Goal: Task Accomplishment & Management: Manage account settings

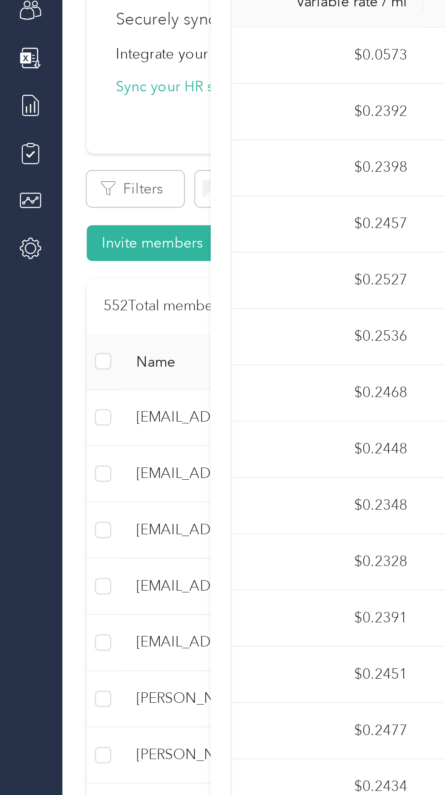
click at [89, 205] on div at bounding box center [90, 397] width 6 height 795
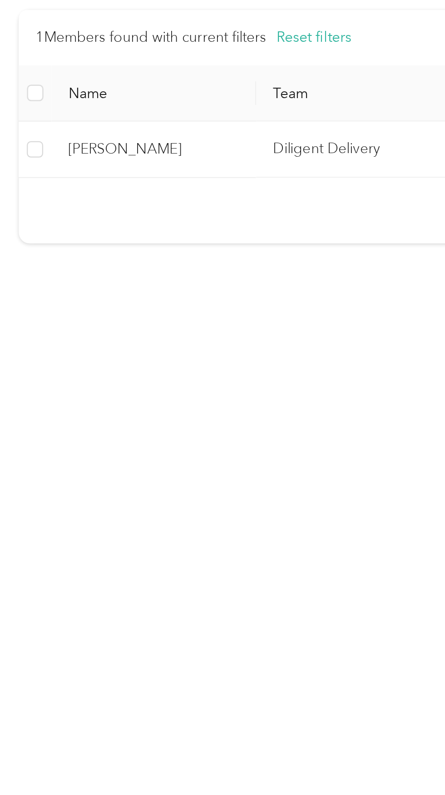
click at [132, 303] on span "Imelda Melendrez" at bounding box center [98, 304] width 76 height 10
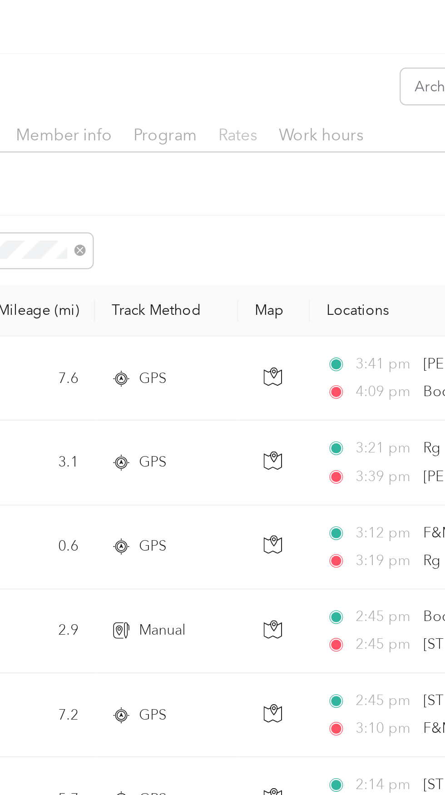
click at [307, 62] on span "Rates" at bounding box center [302, 59] width 17 height 9
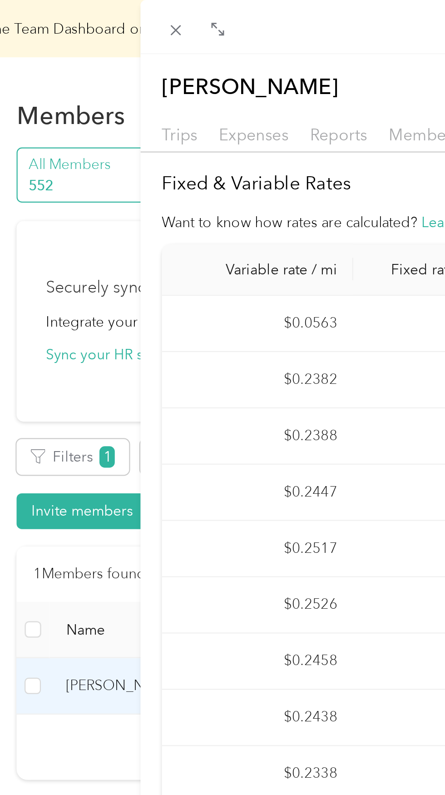
click at [71, 106] on div "Imelda Melendrez Archive Trips Expenses Reports Member info Program Rates Work …" at bounding box center [222, 397] width 445 height 795
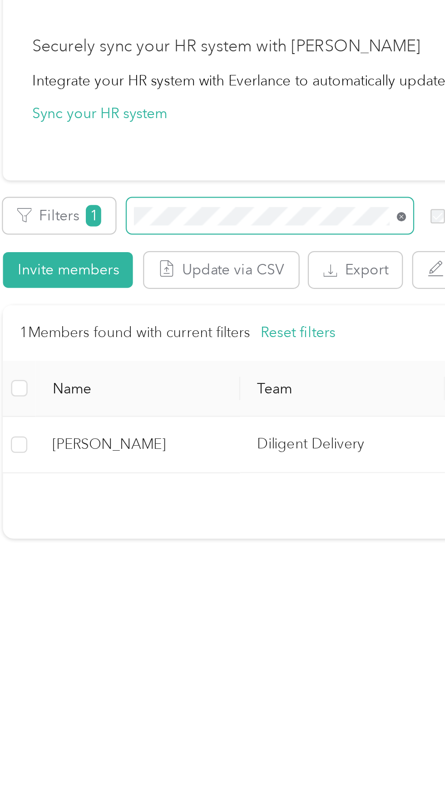
click at [215, 203] on icon at bounding box center [215, 204] width 2 height 2
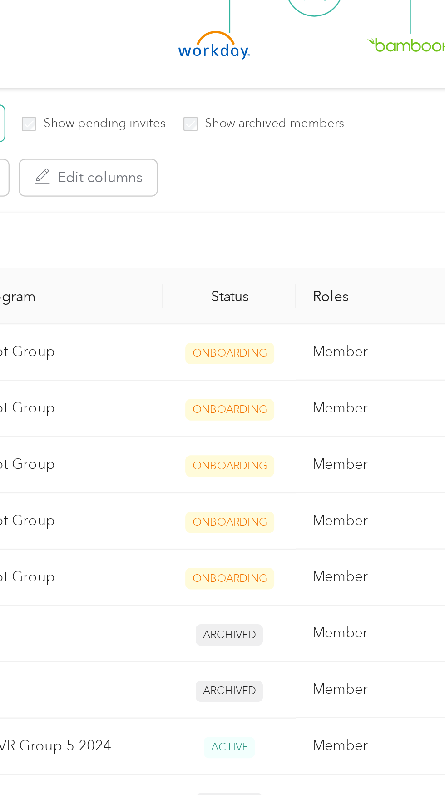
scroll to position [37, 0]
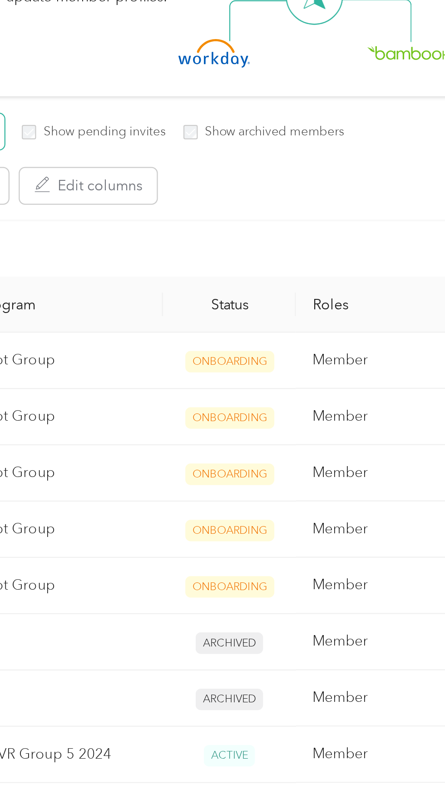
click at [317, 242] on th "Status" at bounding box center [313, 242] width 59 height 25
click at [313, 247] on th "Status" at bounding box center [313, 242] width 59 height 25
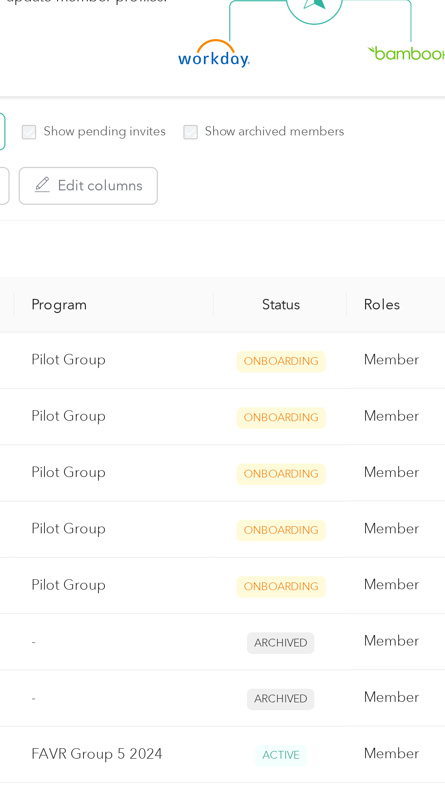
scroll to position [0, 0]
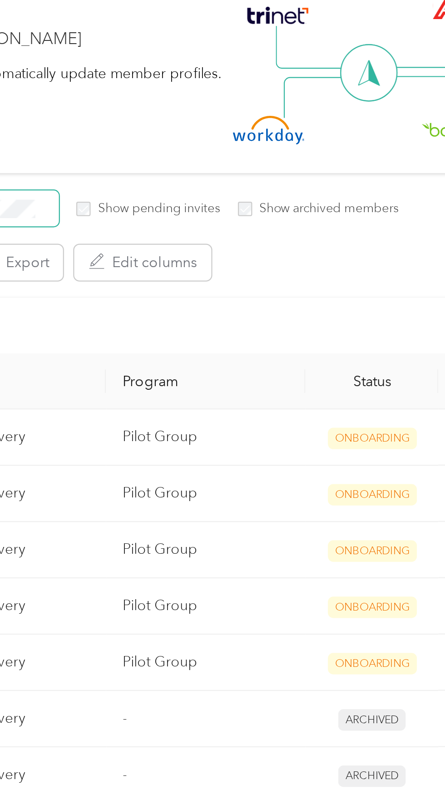
click at [303, 164] on label "Show archived members" at bounding box center [332, 166] width 65 height 8
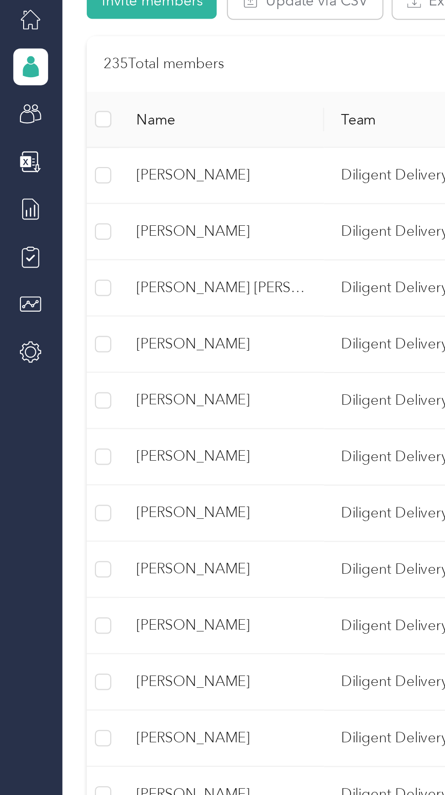
scroll to position [158, 0]
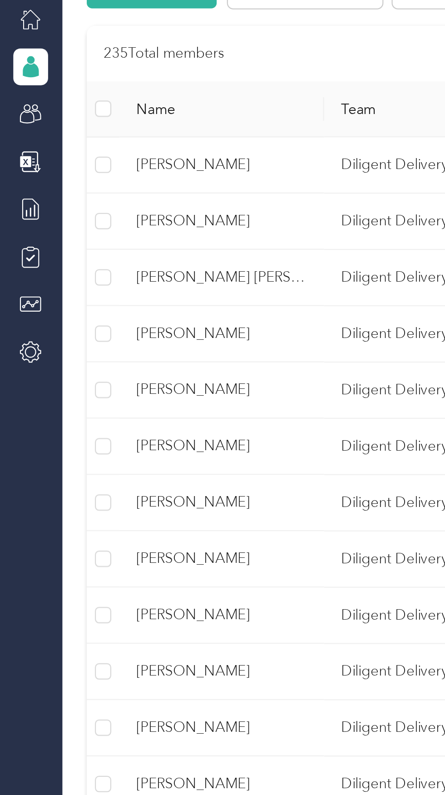
click at [158, 221] on td "Diligent Delivery" at bounding box center [189, 221] width 91 height 25
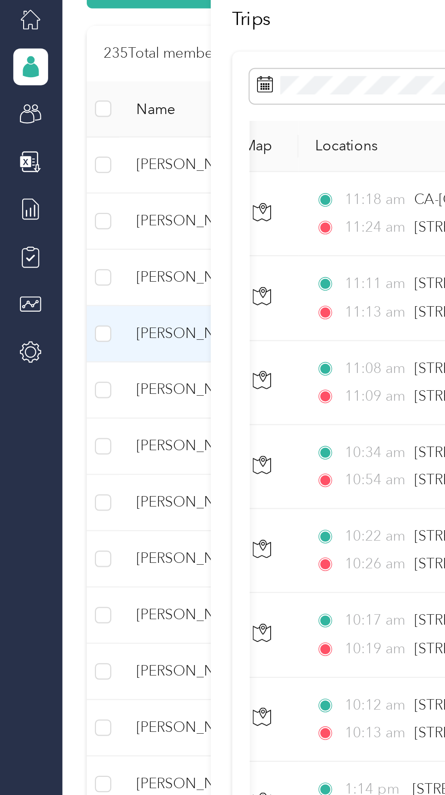
scroll to position [0, 207]
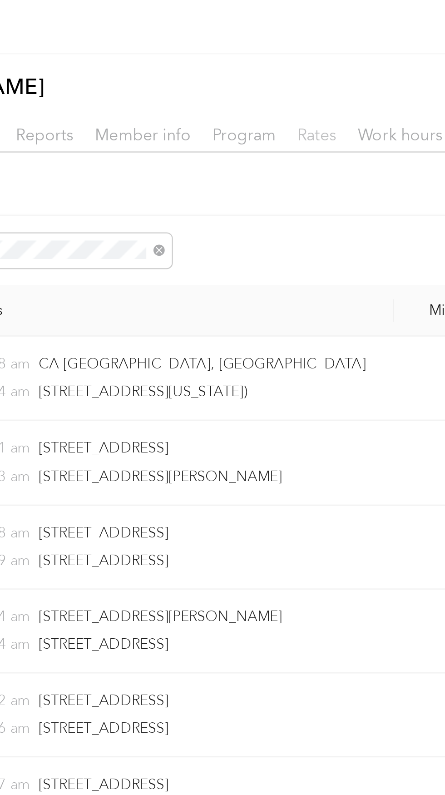
click at [306, 61] on span "Rates" at bounding box center [302, 59] width 17 height 9
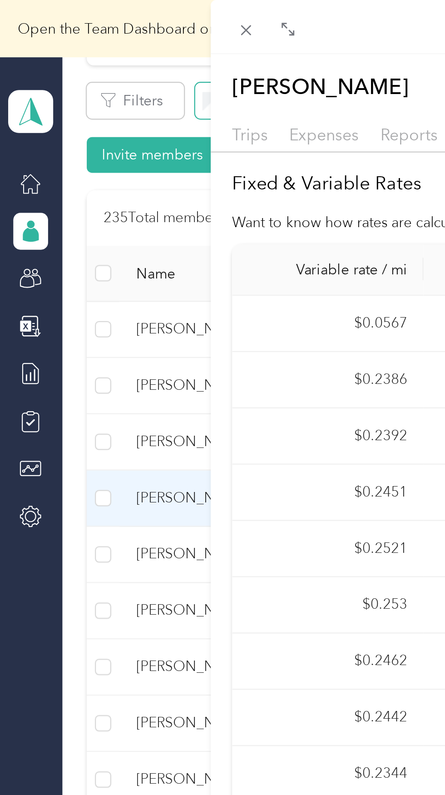
click at [65, 87] on div "Edward Yasuda Archive Trips Expenses Reports Member info Program Rates Work hou…" at bounding box center [222, 397] width 445 height 795
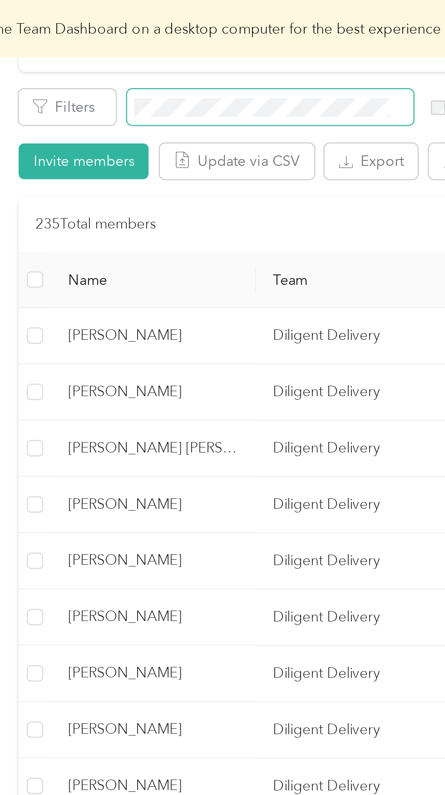
scroll to position [158, 0]
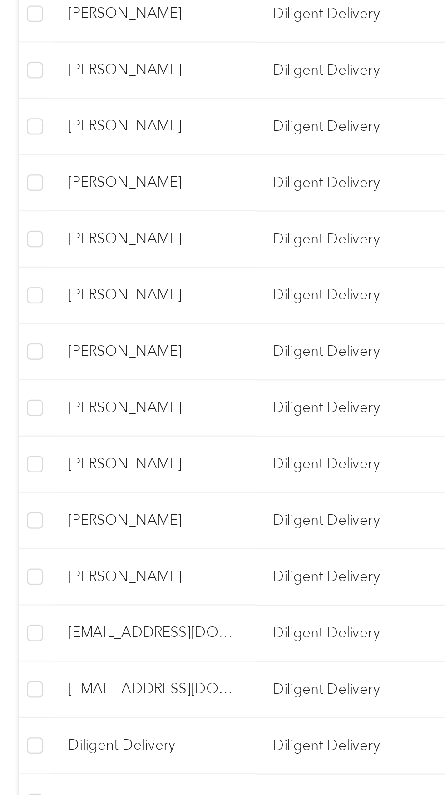
click at [164, 322] on td "Diligent Delivery" at bounding box center [189, 321] width 91 height 25
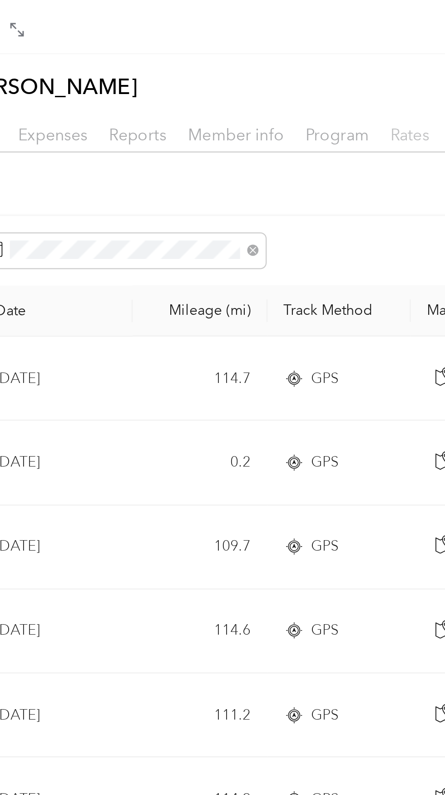
click at [295, 60] on span "Rates" at bounding box center [299, 59] width 17 height 9
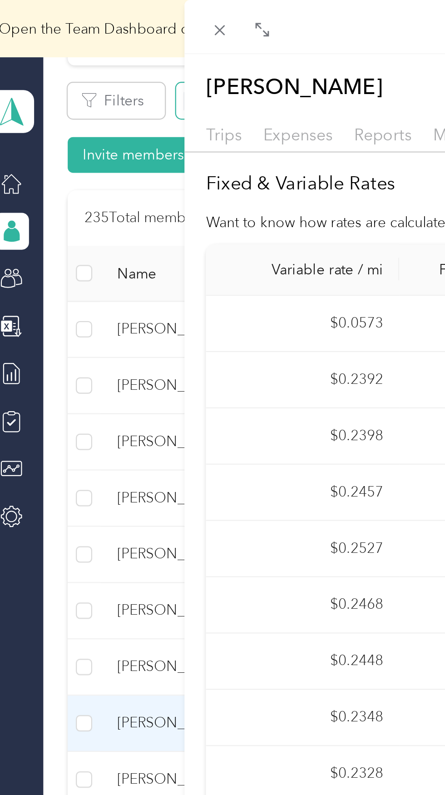
click at [34, 90] on div "Lidia Salsedo Archive Trips Expenses Reports Member info Program Rates Work hou…" at bounding box center [222, 397] width 445 height 795
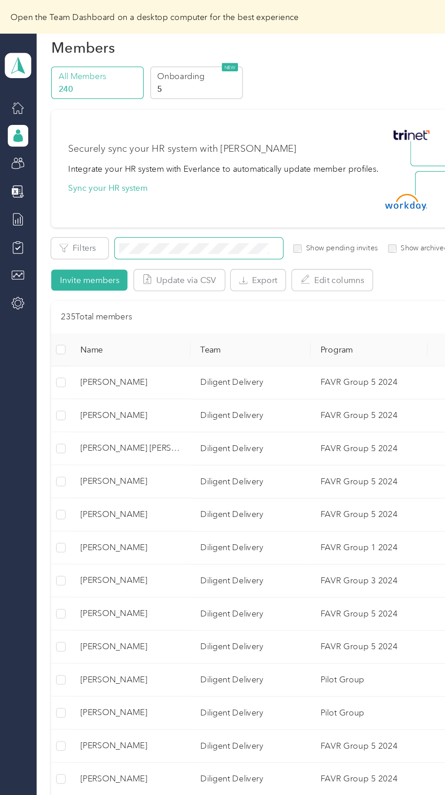
scroll to position [26, 0]
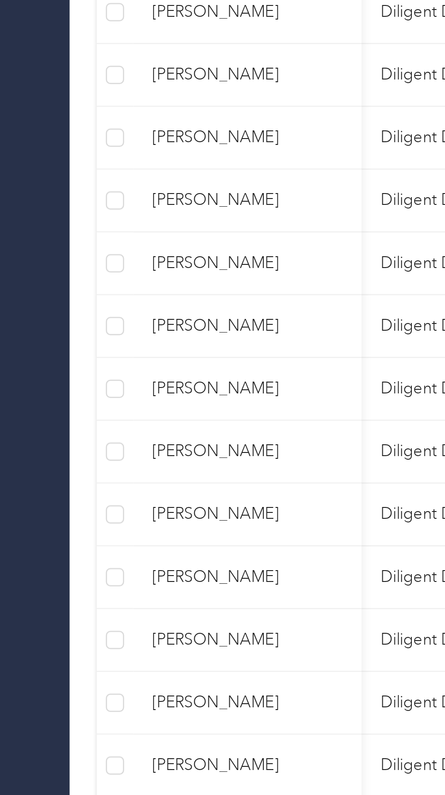
scroll to position [0, 1]
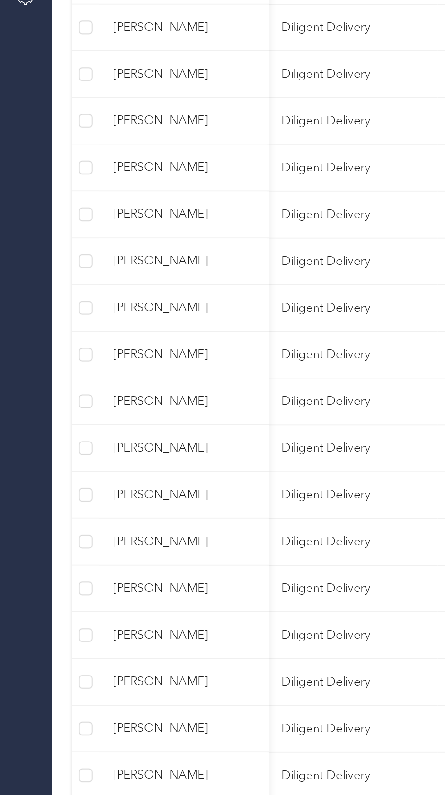
click at [149, 375] on td "Diligent Delivery" at bounding box center [188, 371] width 91 height 25
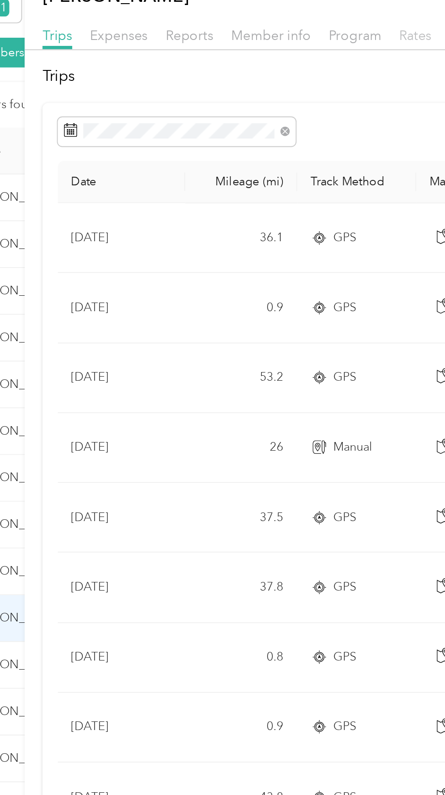
click at [298, 60] on span "Rates" at bounding box center [299, 59] width 17 height 9
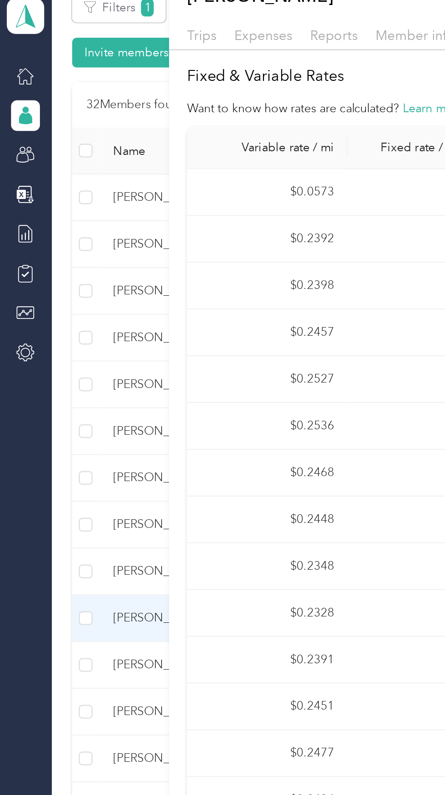
click at [72, 424] on div "Raleigh Dangerfield Archive Trips Expenses Reports Member info Program Rates Wo…" at bounding box center [222, 397] width 445 height 795
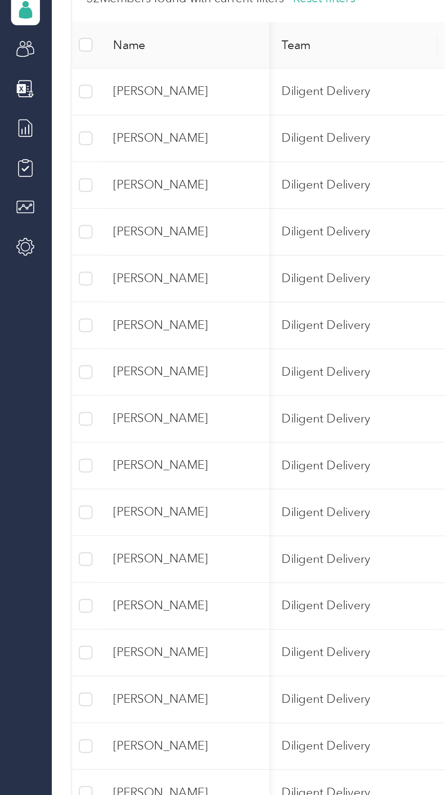
click at [116, 448] on span "Leandro AlvesDeOliveira" at bounding box center [98, 446] width 76 height 10
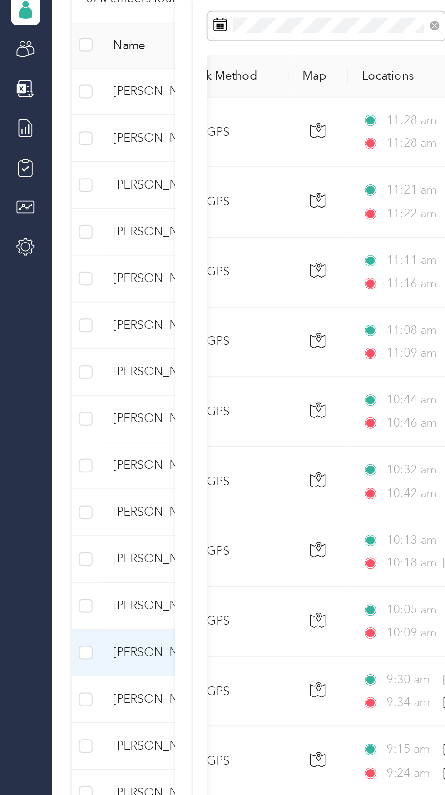
scroll to position [0, 149]
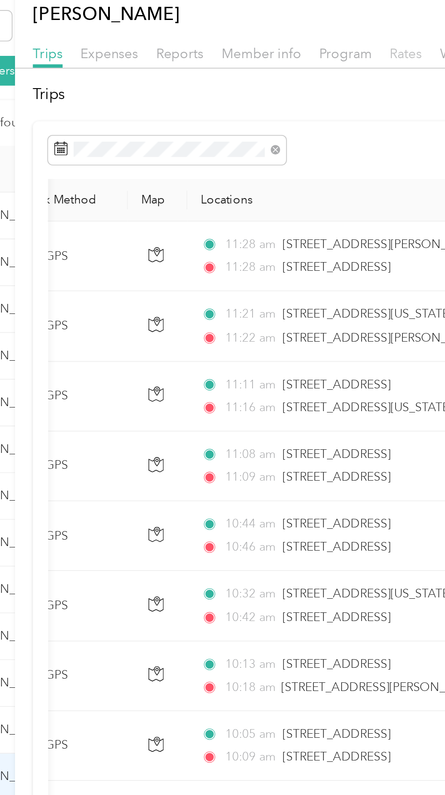
click at [301, 57] on span "Rates" at bounding box center [299, 59] width 17 height 9
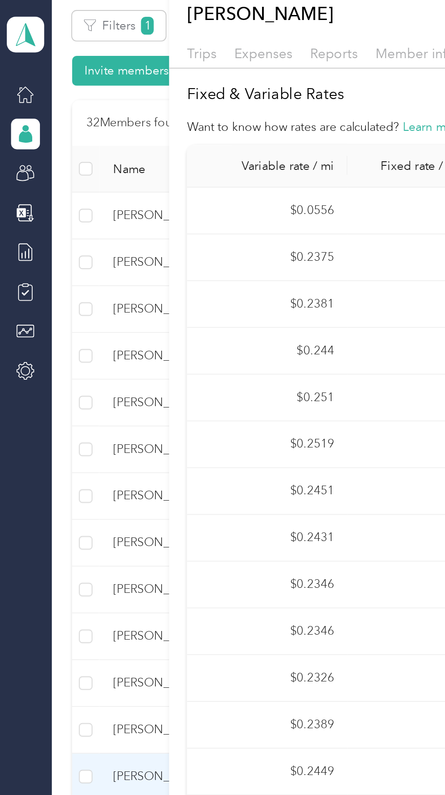
click at [78, 343] on div "Leandro AlvesDeOliveira Archive Trips Expenses Reports Member info Program Rate…" at bounding box center [222, 397] width 445 height 795
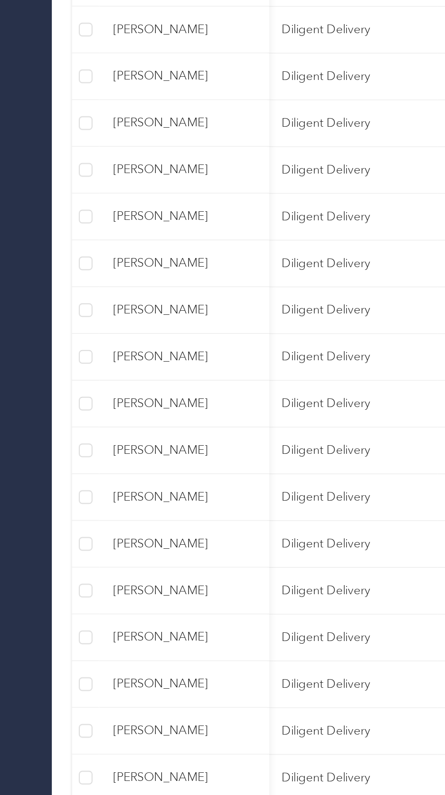
click at [105, 594] on span "Satish Gorantala" at bounding box center [98, 596] width 76 height 10
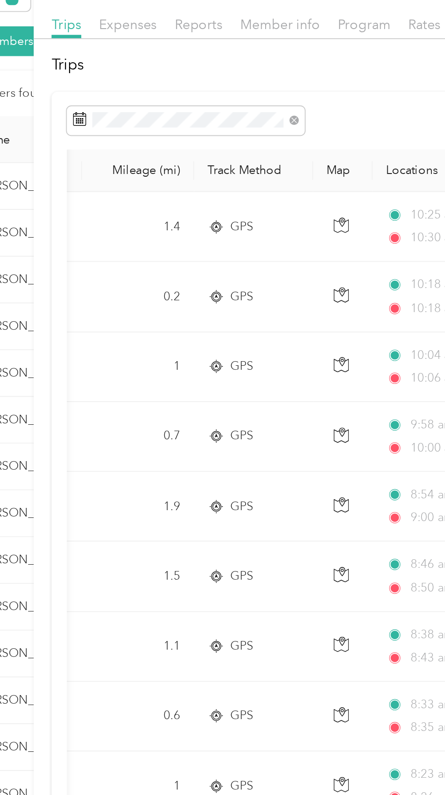
scroll to position [0, 71]
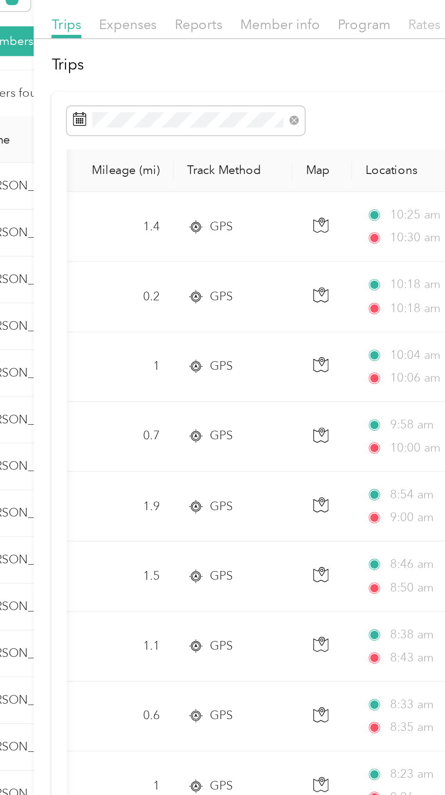
click at [295, 61] on span "Rates" at bounding box center [299, 59] width 17 height 9
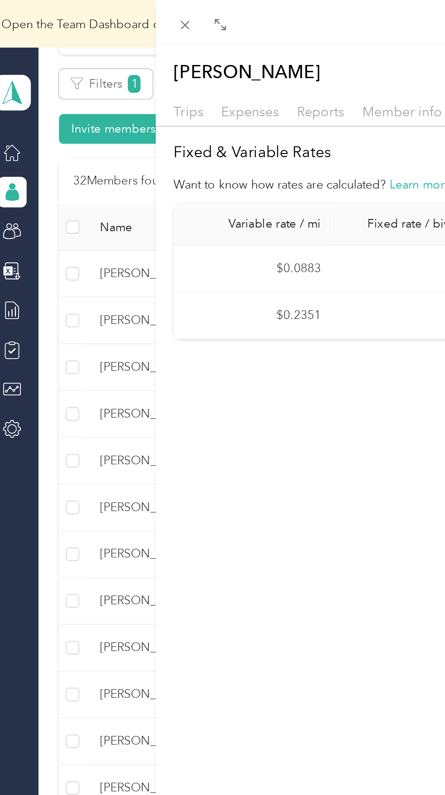
click at [78, 356] on div "Satish Gorantala Archive Trips Expenses Reports Member info Program Rates Work …" at bounding box center [222, 397] width 445 height 795
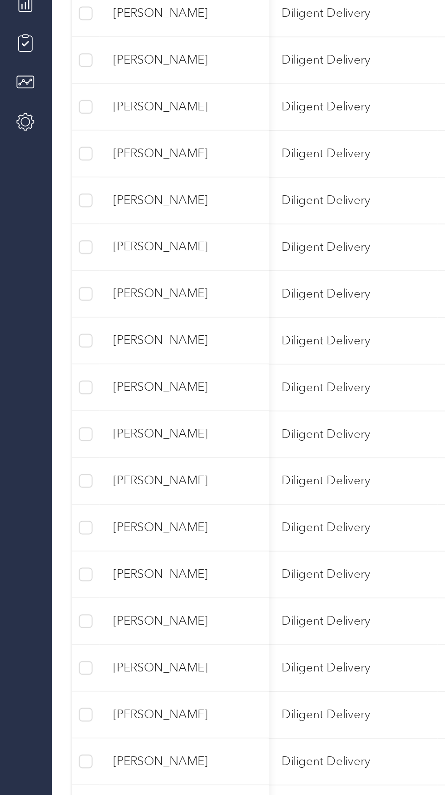
scroll to position [15, 0]
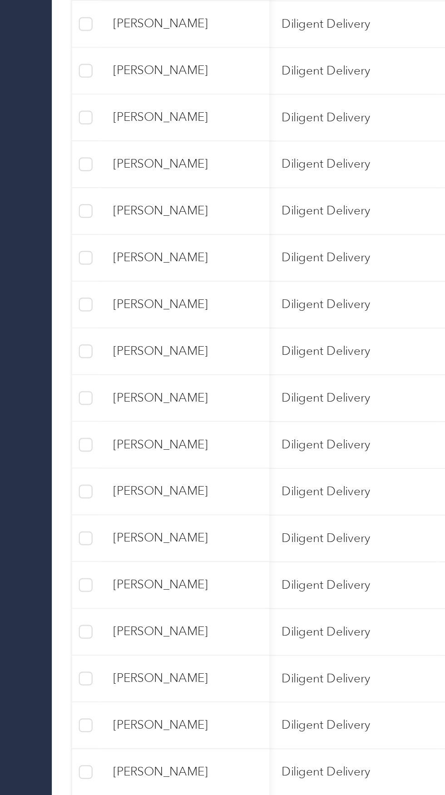
click at [113, 618] on td "Waldemar Colon" at bounding box center [98, 606] width 91 height 25
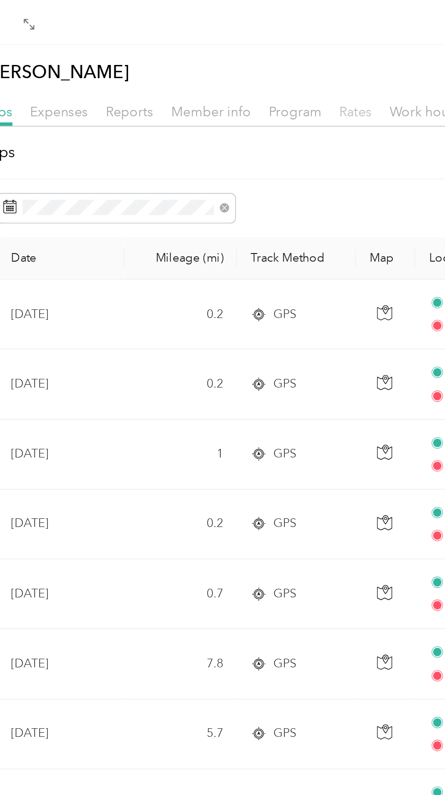
click at [299, 60] on span "Rates" at bounding box center [302, 59] width 17 height 9
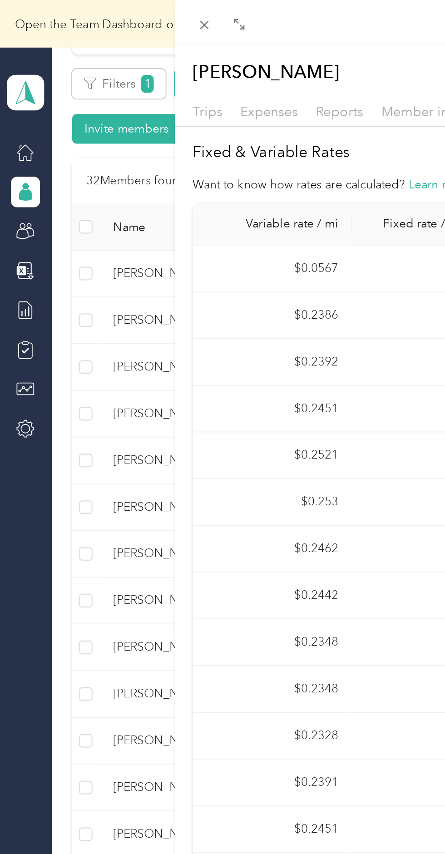
scroll to position [99, 0]
